Goal: Information Seeking & Learning: Learn about a topic

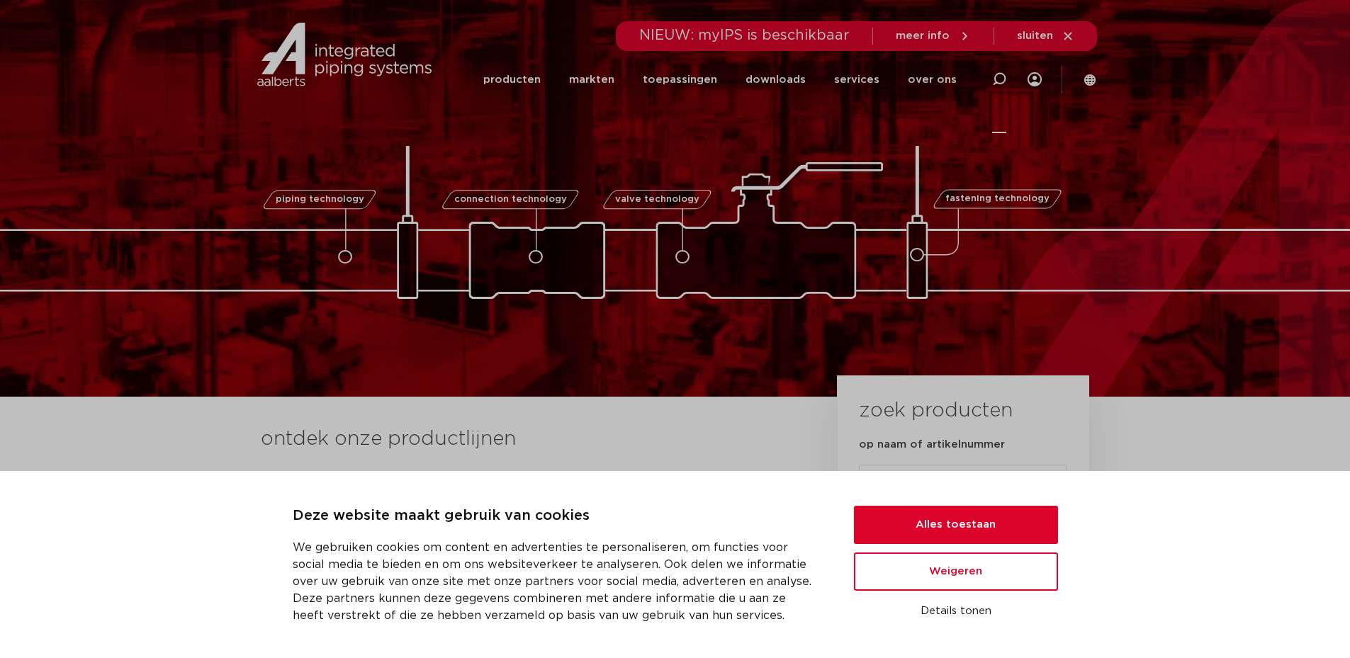
click at [996, 79] on icon at bounding box center [999, 79] width 14 height 14
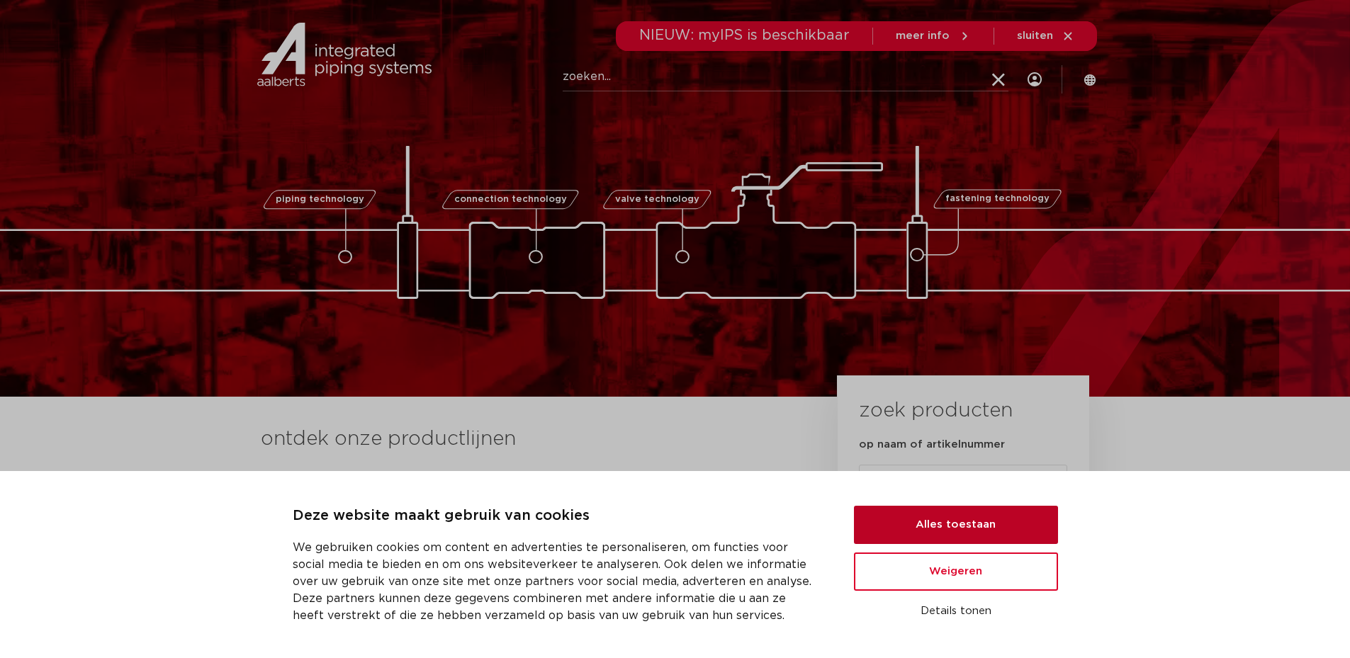
click at [932, 537] on button "Alles toestaan" at bounding box center [956, 525] width 204 height 38
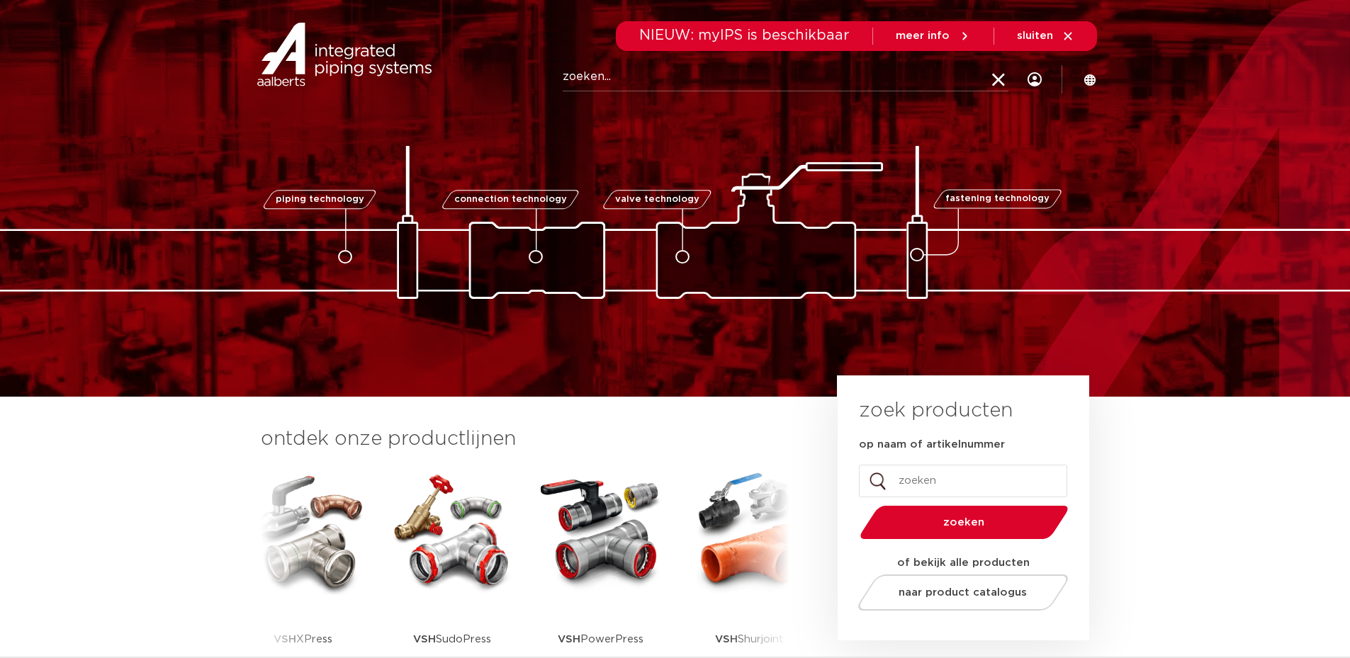
click at [697, 86] on input "Zoeken" at bounding box center [786, 77] width 446 height 28
type input "klemring"
click button "Zoeken" at bounding box center [0, 0] width 0 height 0
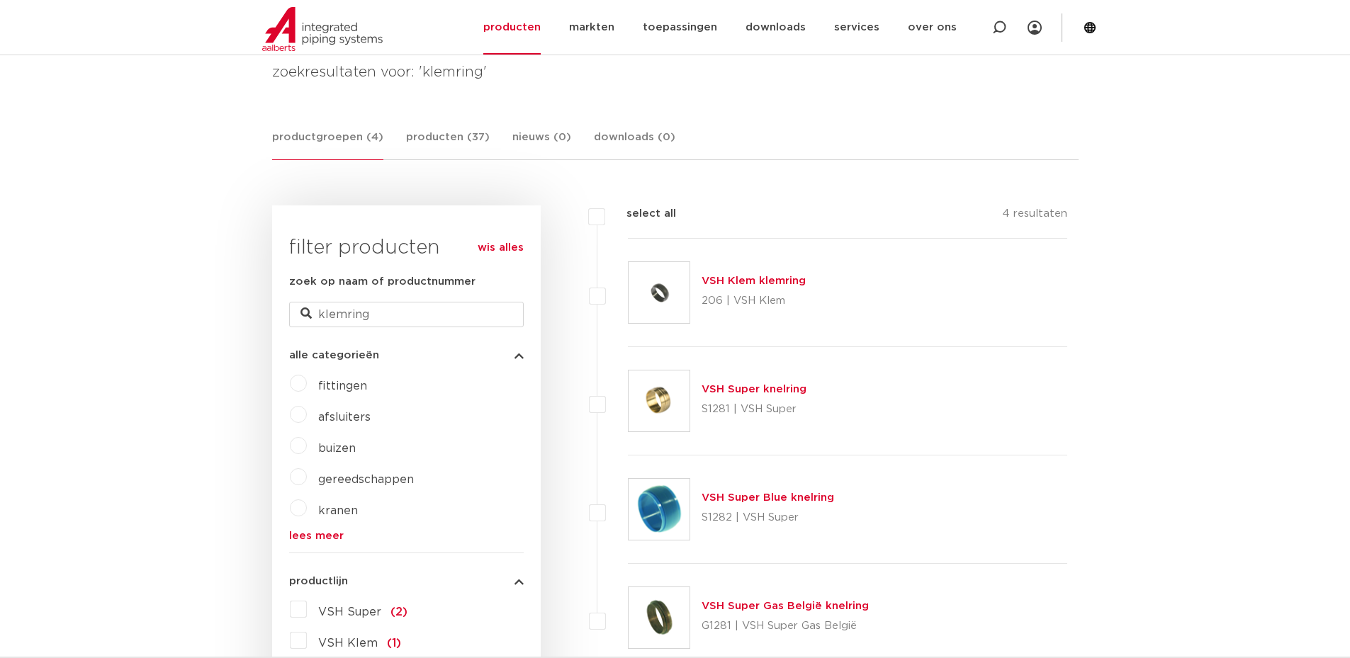
scroll to position [354, 0]
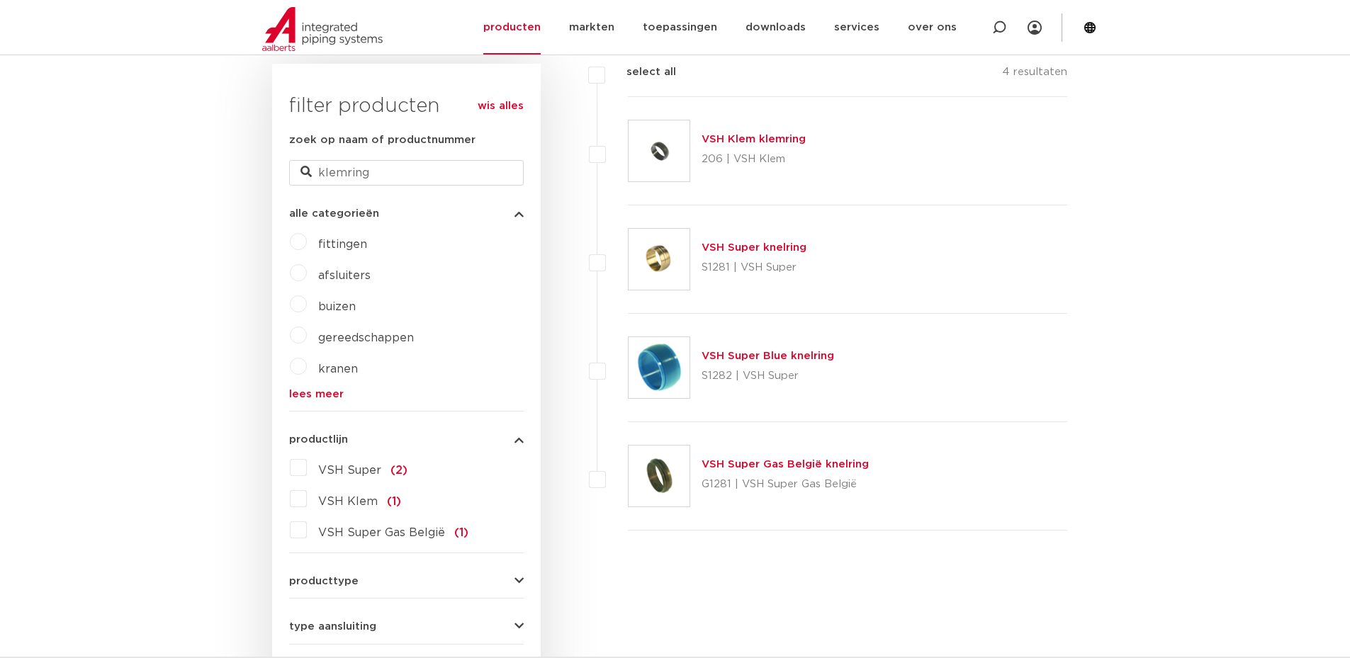
click at [739, 355] on link "VSH Super Blue knelring" at bounding box center [767, 356] width 132 height 11
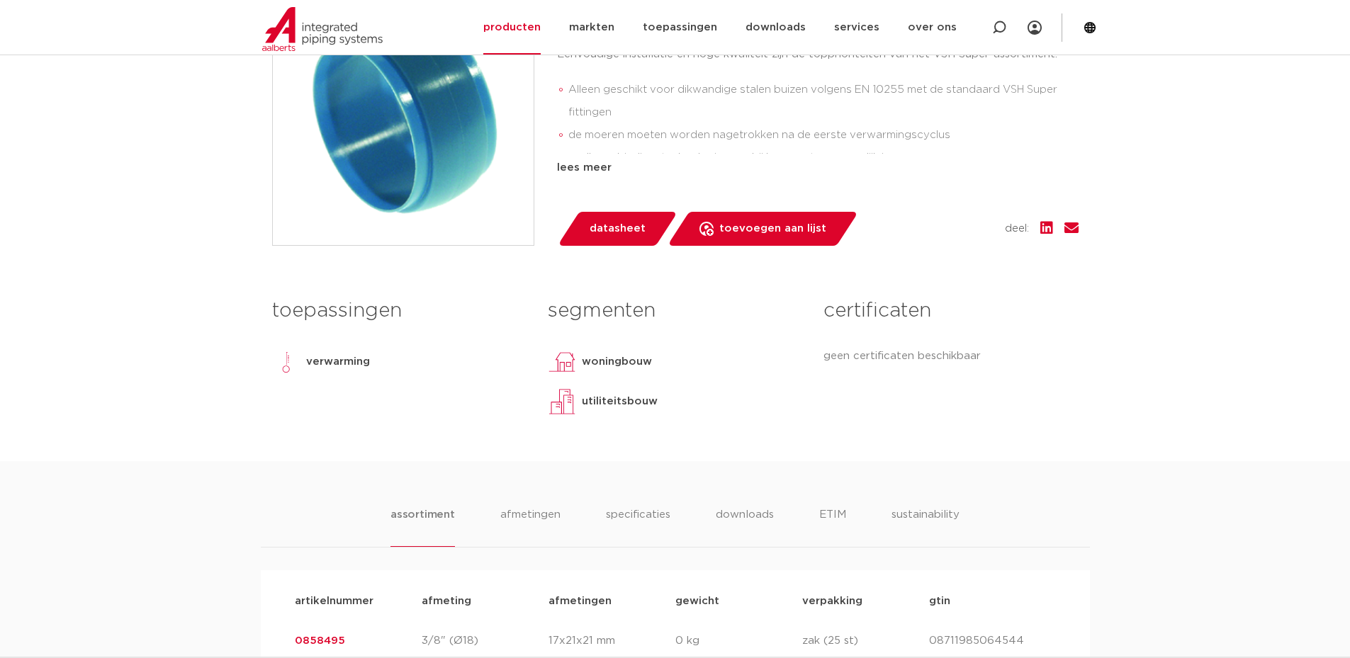
scroll to position [425, 0]
click at [587, 161] on div "lees meer" at bounding box center [817, 167] width 521 height 17
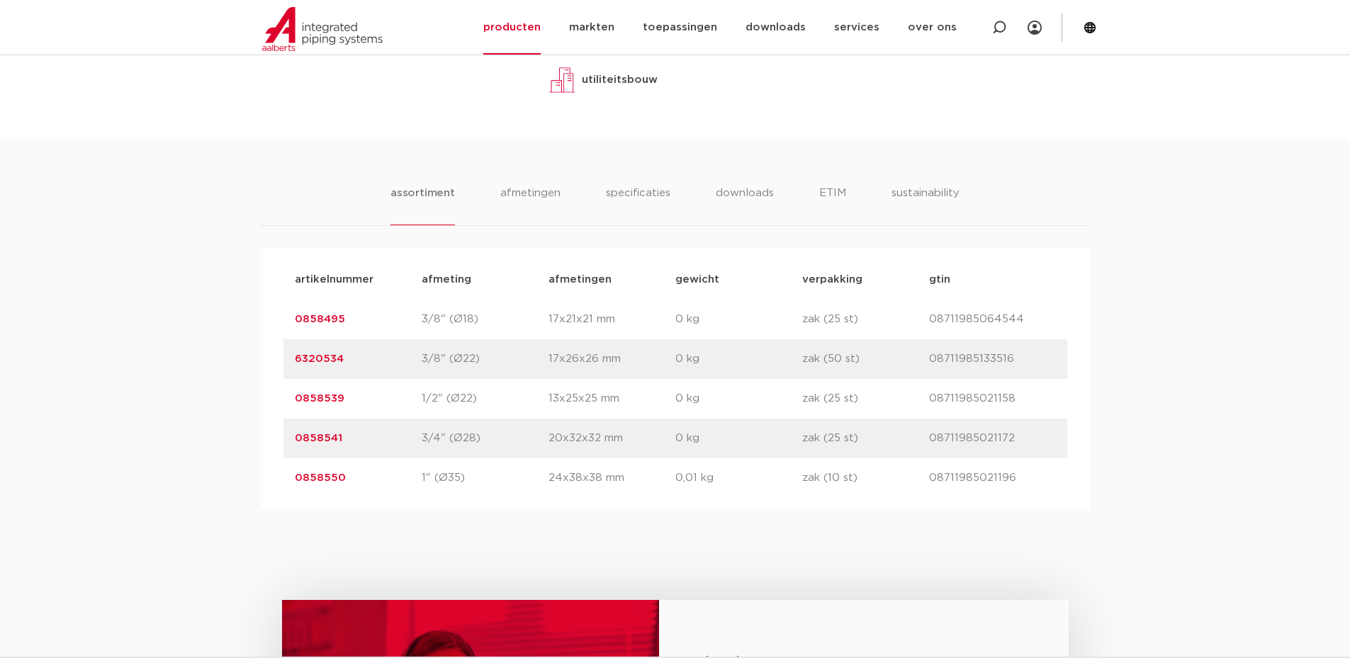
scroll to position [704, 0]
